Goal: Navigation & Orientation: Find specific page/section

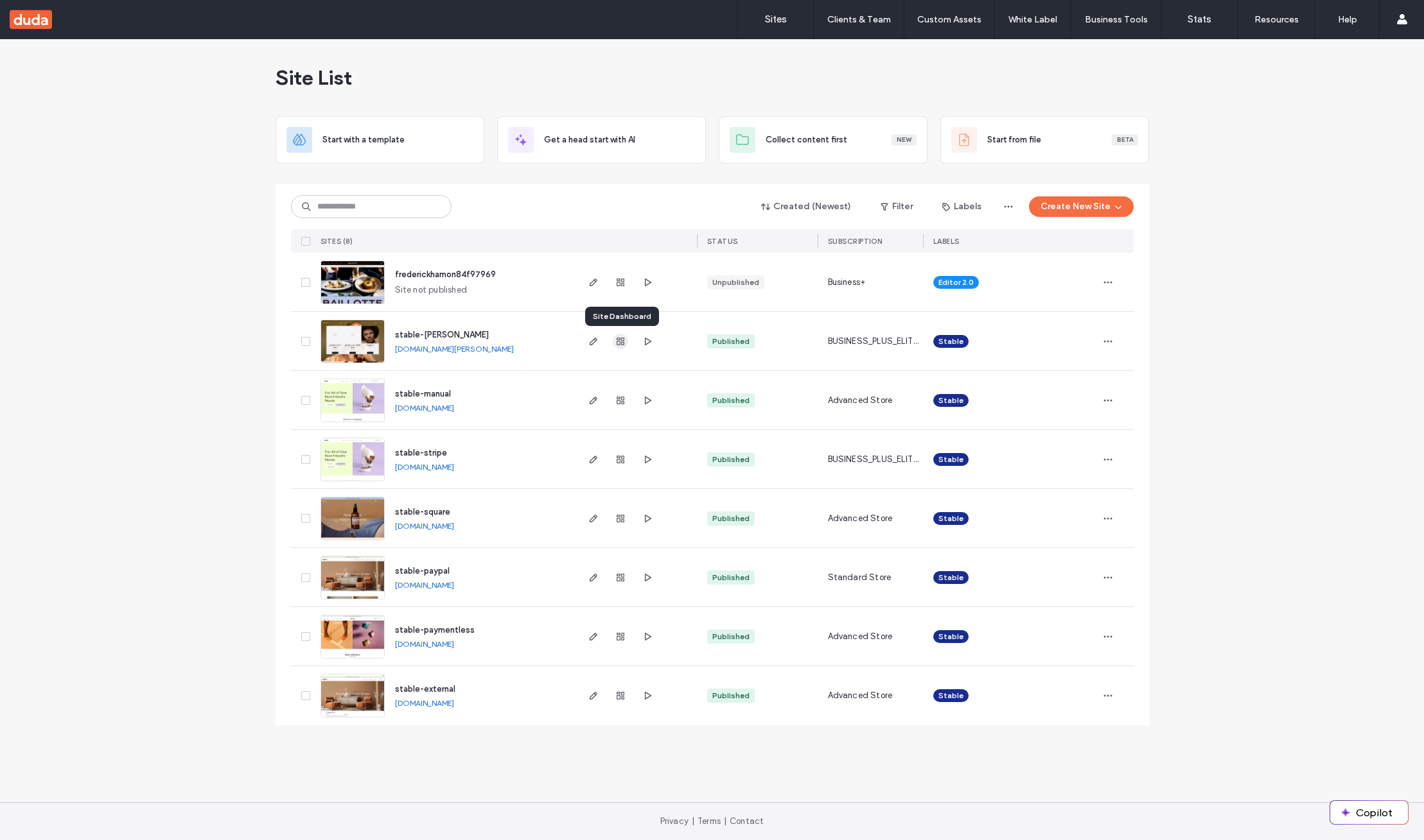
click at [622, 341] on icon "button" at bounding box center [620, 341] width 10 height 10
